Goal: Transaction & Acquisition: Purchase product/service

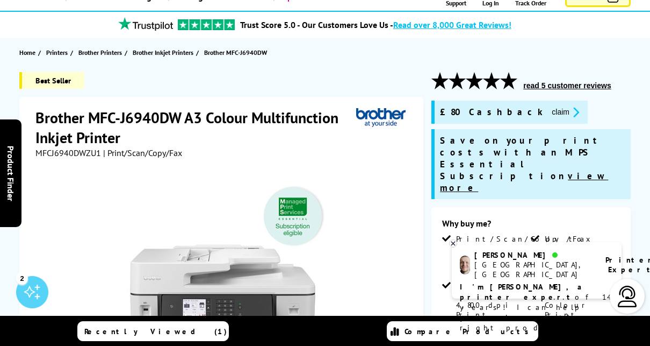
scroll to position [32, 0]
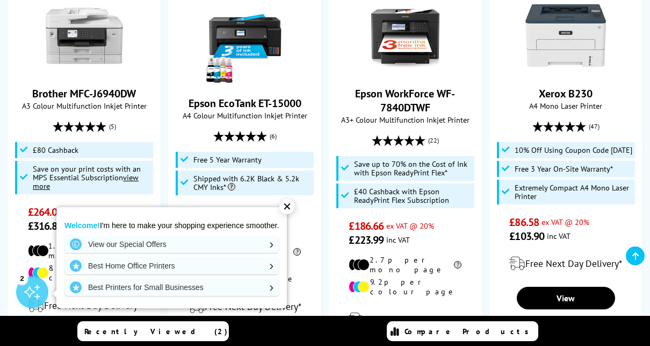
scroll to position [464, 0]
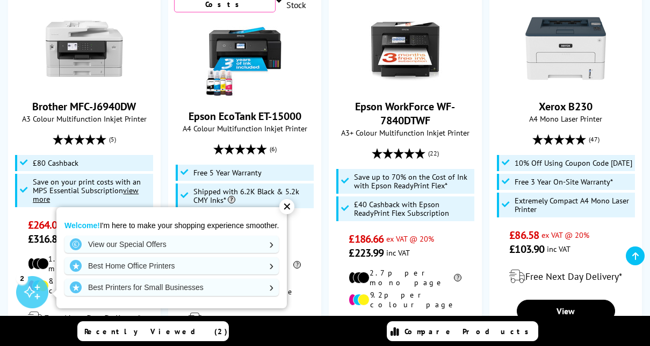
click at [295, 209] on div "✕" at bounding box center [287, 206] width 15 height 15
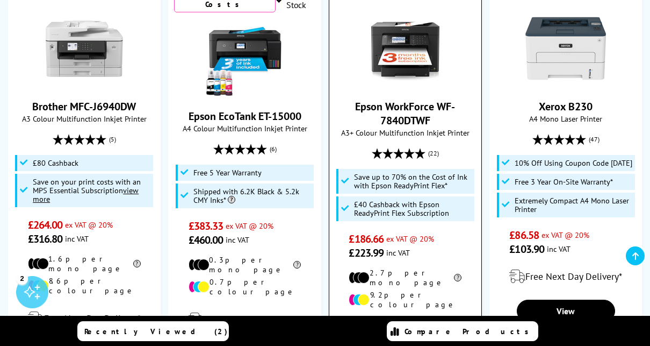
click at [410, 119] on link "Epson WorkForce WF-7840DTWF" at bounding box center [405, 113] width 100 height 28
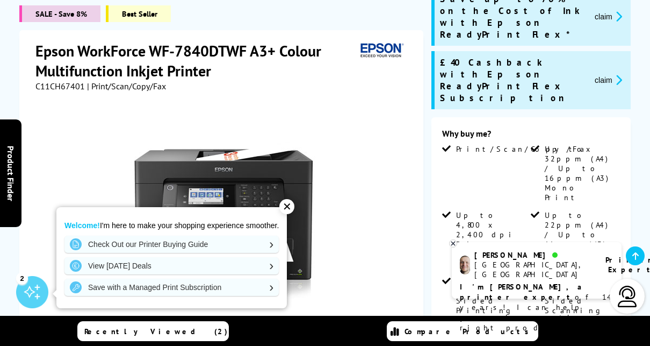
scroll to position [146, 0]
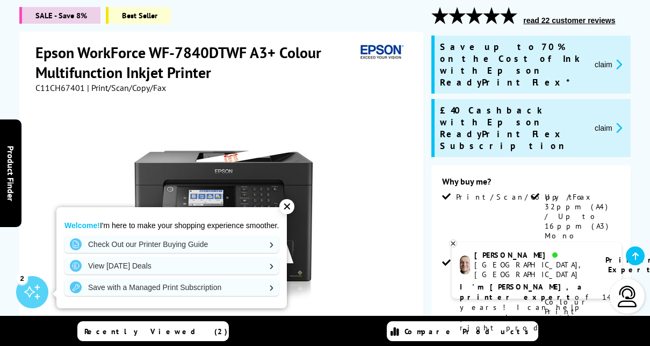
click at [289, 207] on div "✕" at bounding box center [287, 206] width 15 height 15
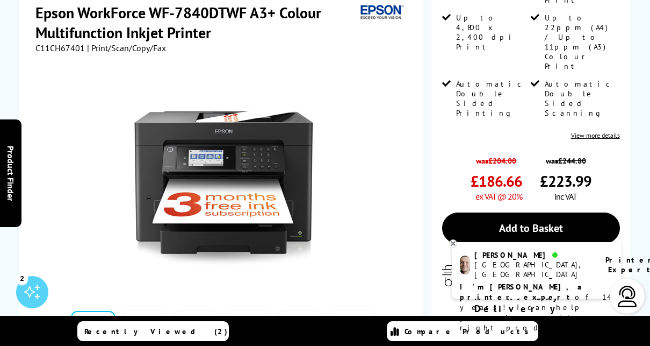
scroll to position [0, 0]
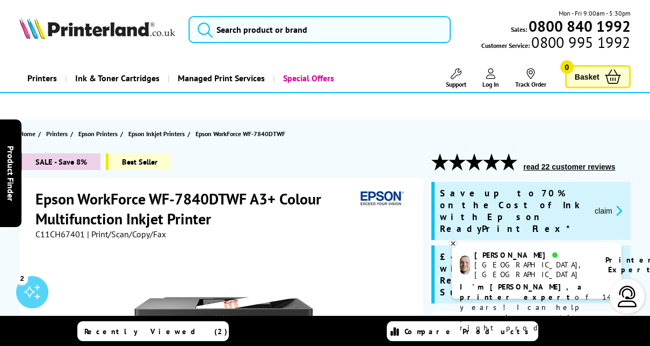
click at [282, 229] on div "C11CH67401 | Print/Scan/Copy/Fax" at bounding box center [222, 233] width 375 height 11
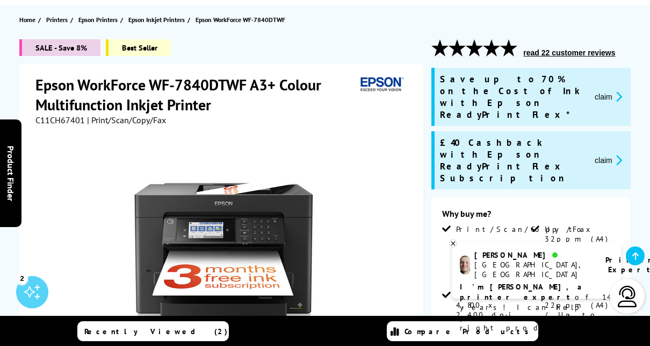
scroll to position [95, 0]
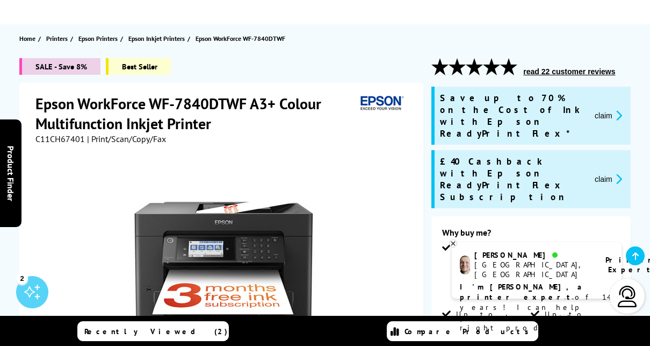
click at [453, 244] on icon at bounding box center [454, 243] width 4 height 4
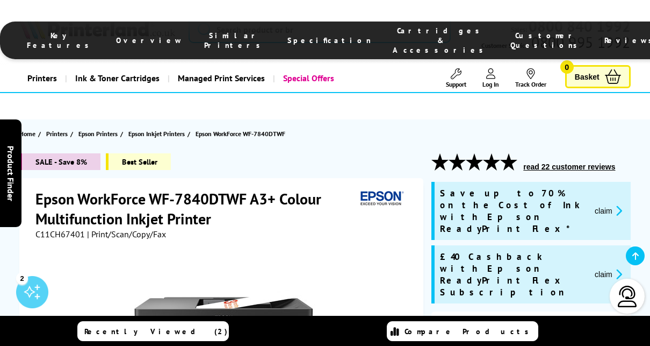
scroll to position [302, 0]
